Goal: Entertainment & Leisure: Consume media (video, audio)

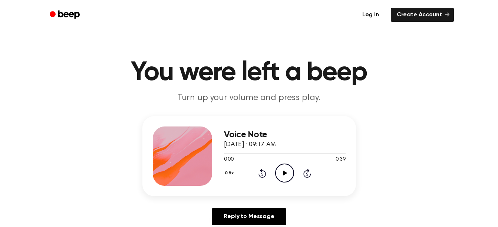
click at [287, 171] on icon "Play Audio" at bounding box center [284, 173] width 19 height 19
click at [295, 116] on main "You were left a beep Turn up your volume and press play. Voice Note September 8…" at bounding box center [249, 228] width 498 height 457
click at [230, 172] on button "0.8x" at bounding box center [230, 173] width 13 height 13
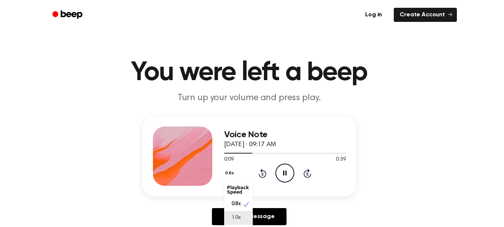
click at [242, 222] on div "1.0x" at bounding box center [238, 218] width 29 height 14
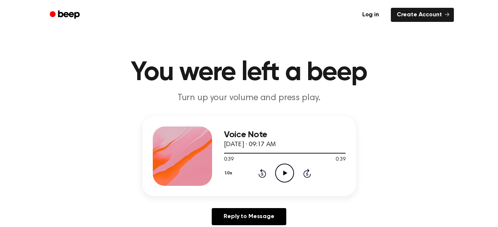
click at [289, 168] on icon "Play Audio" at bounding box center [284, 173] width 19 height 19
click at [288, 173] on icon "Pause Audio" at bounding box center [284, 173] width 19 height 19
